Goal: Task Accomplishment & Management: Manage account settings

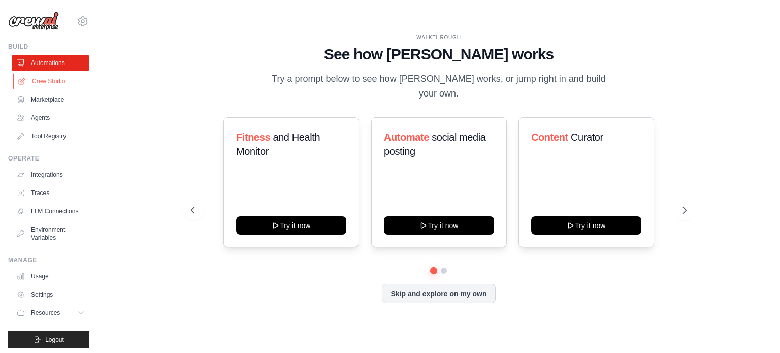
click at [33, 84] on link "Crew Studio" at bounding box center [51, 81] width 77 height 16
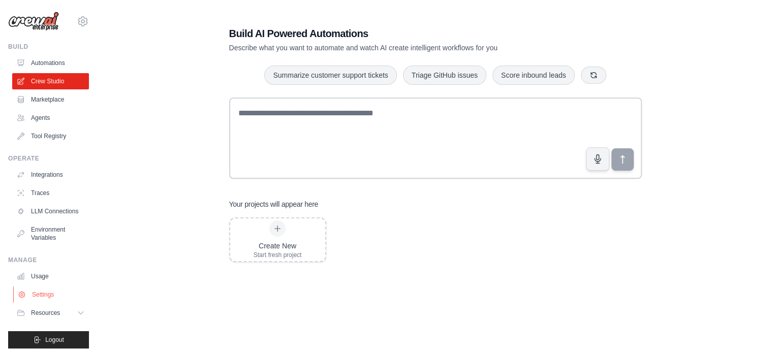
click at [37, 303] on link "Settings" at bounding box center [51, 294] width 77 height 16
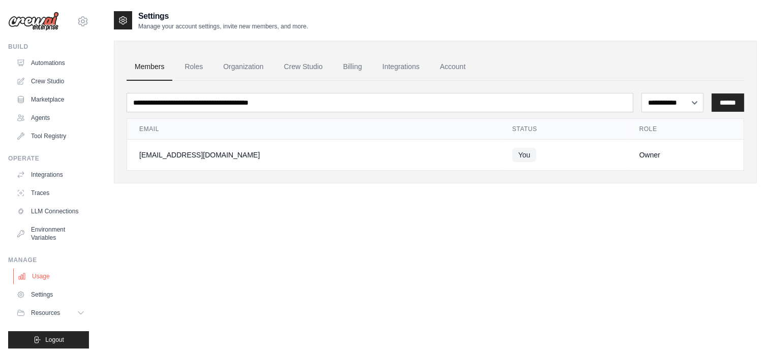
click at [42, 284] on link "Usage" at bounding box center [51, 276] width 77 height 16
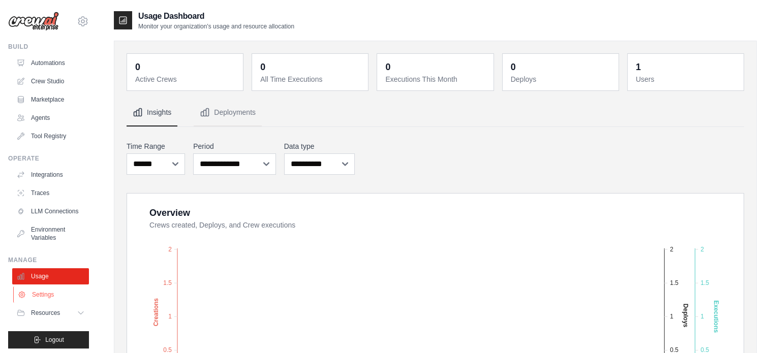
click at [39, 302] on link "Settings" at bounding box center [51, 294] width 77 height 16
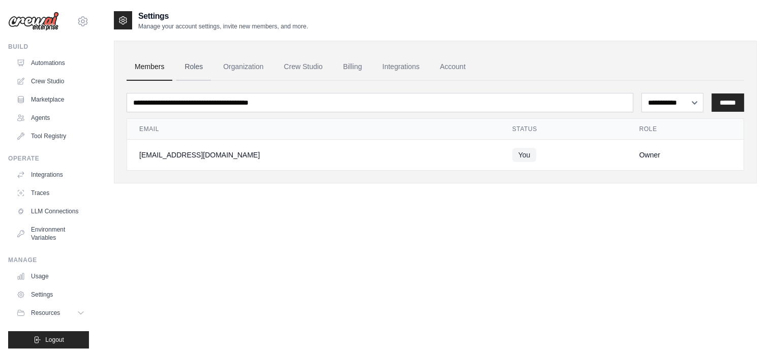
click at [201, 69] on link "Roles" at bounding box center [193, 66] width 35 height 27
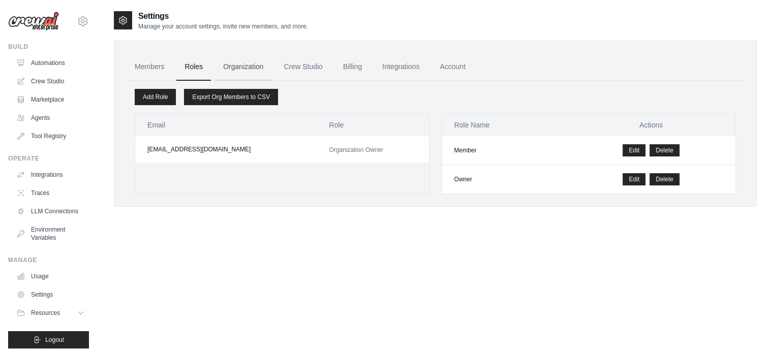
click at [246, 69] on link "Organization" at bounding box center [243, 66] width 56 height 27
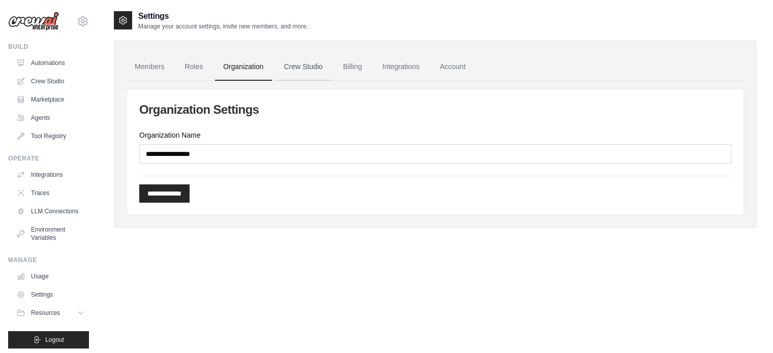
click at [307, 68] on link "Crew Studio" at bounding box center [303, 66] width 55 height 27
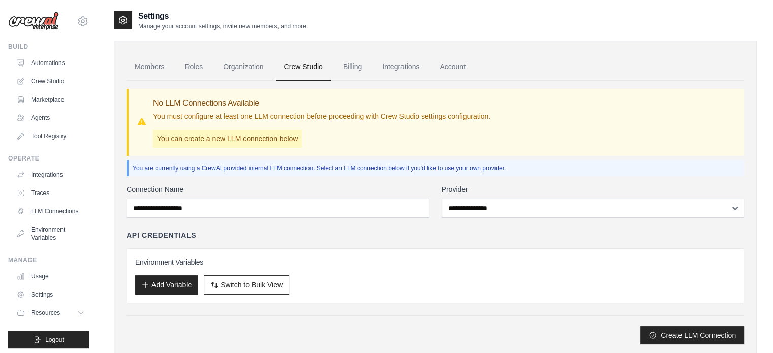
click at [370, 70] on link "Billing" at bounding box center [352, 66] width 35 height 27
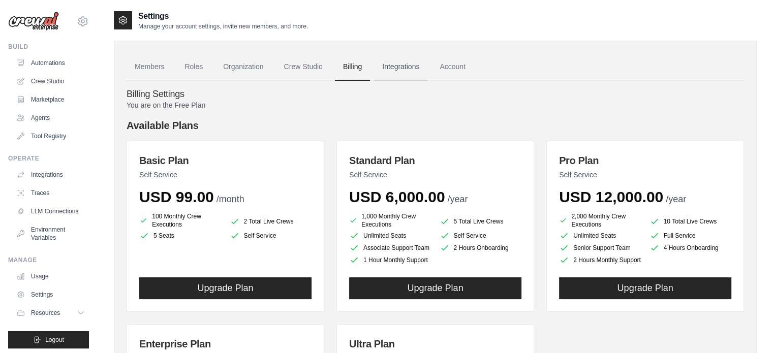
click at [426, 68] on link "Integrations" at bounding box center [400, 66] width 53 height 27
